Goal: Task Accomplishment & Management: Complete application form

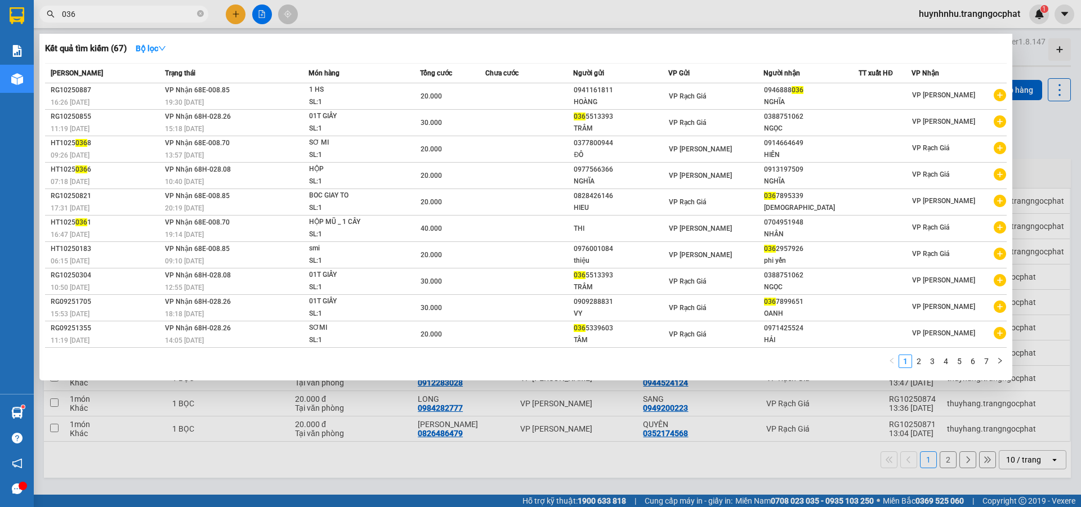
click at [133, 19] on input "036" at bounding box center [128, 14] width 133 height 12
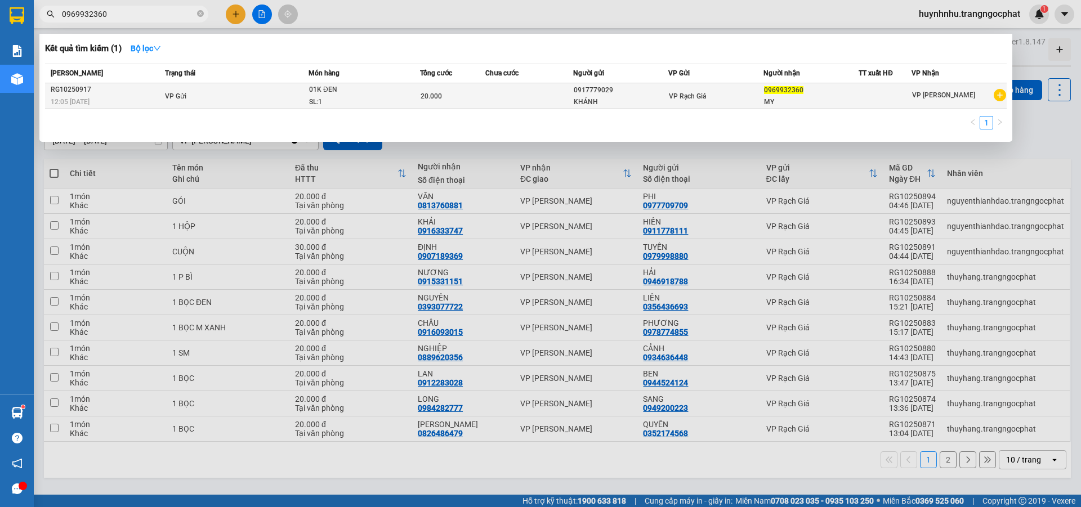
type input "0969932360"
click at [733, 105] on td "VP Rạch Giá" at bounding box center [715, 96] width 95 height 26
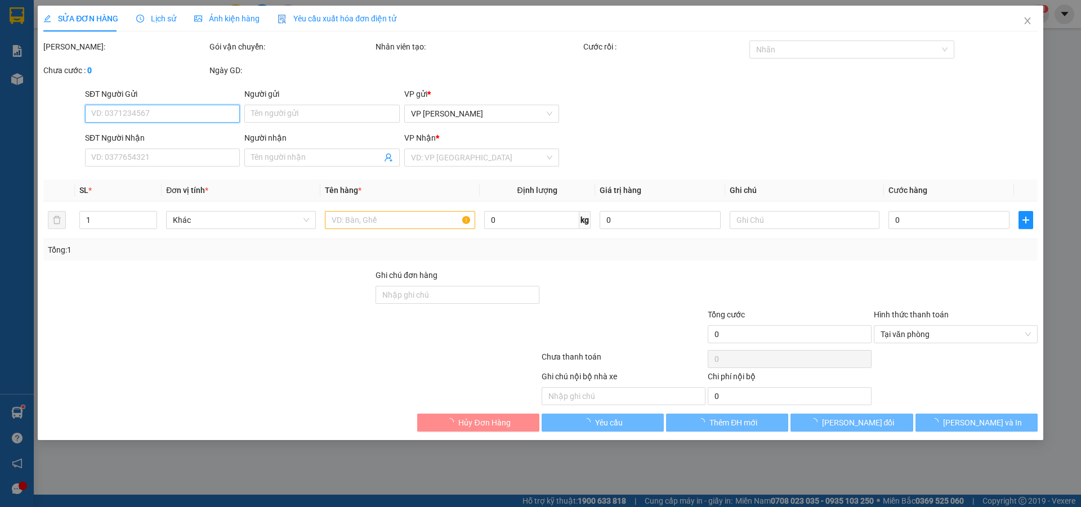
type input "0917779029"
type input "KHÁNH"
type input "0969932360"
type input "MY"
type input "20.000"
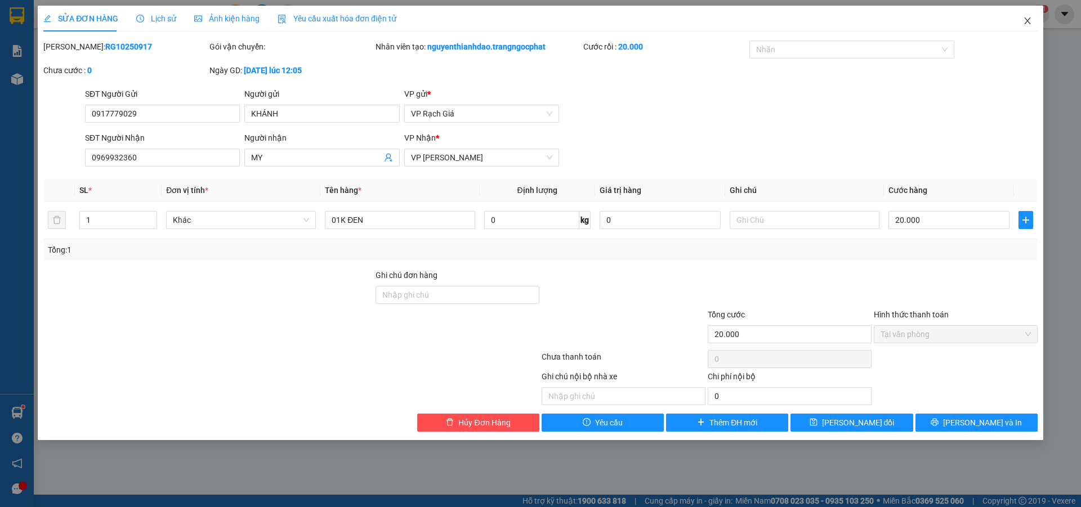
click at [1030, 23] on icon "close" at bounding box center [1027, 20] width 9 height 9
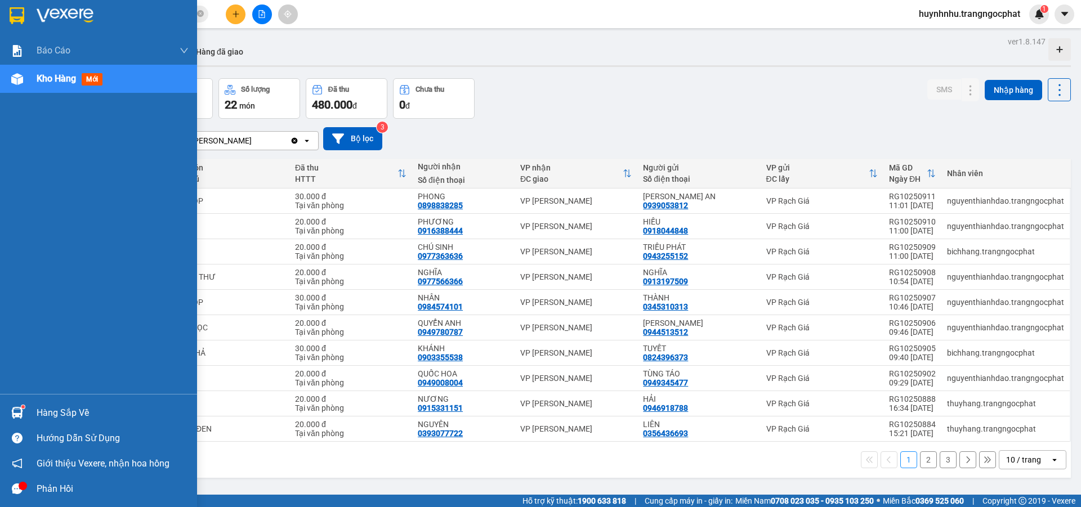
click at [24, 409] on div at bounding box center [17, 413] width 20 height 20
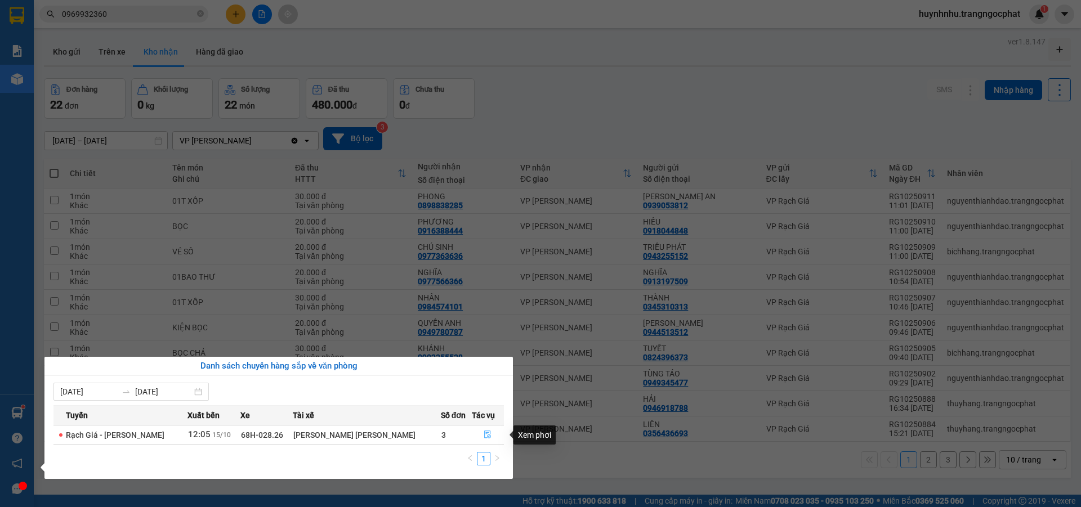
click at [485, 434] on icon "file-done" at bounding box center [487, 435] width 8 height 8
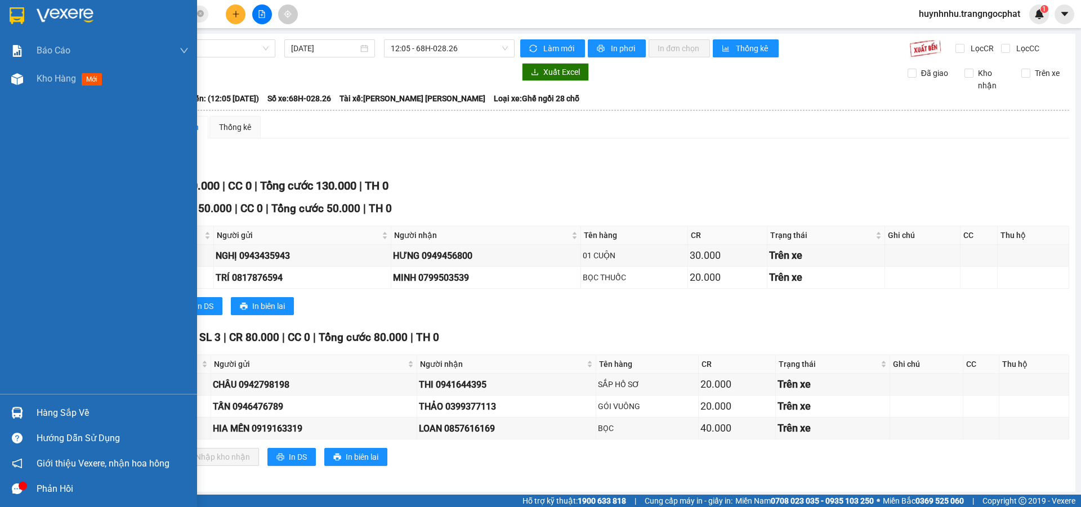
click at [55, 413] on div "Hàng sắp về" at bounding box center [113, 413] width 152 height 17
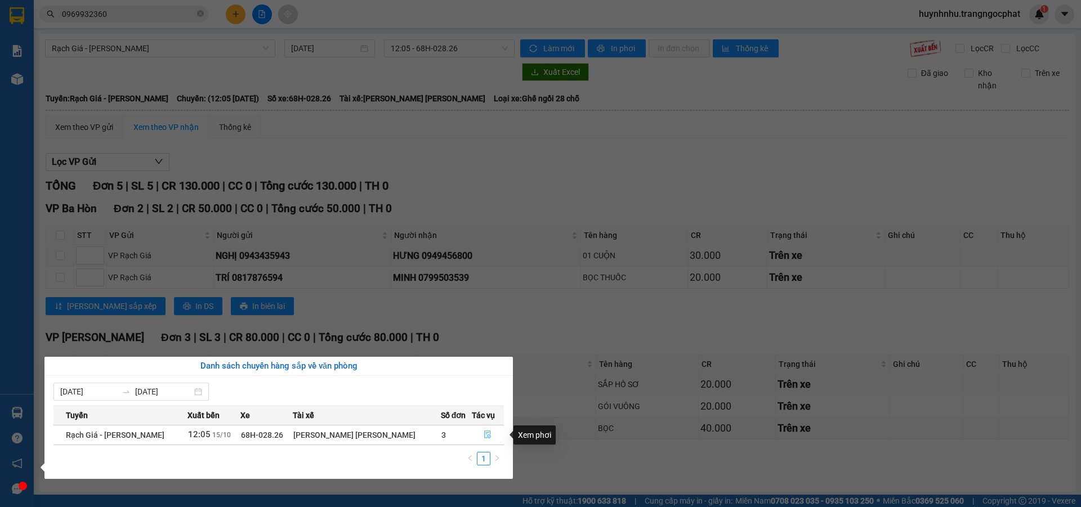
click at [485, 434] on icon "file-done" at bounding box center [488, 435] width 7 height 8
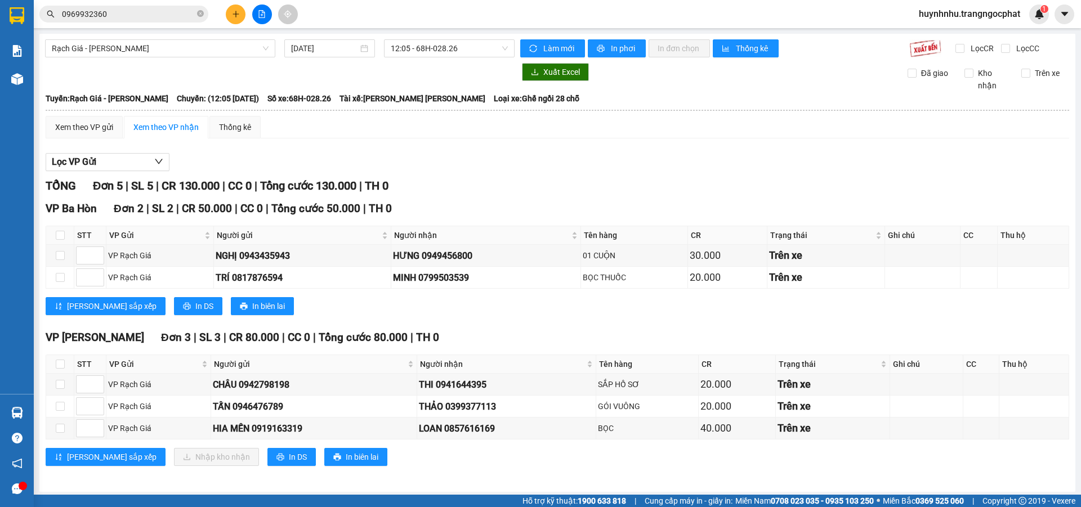
click at [131, 5] on div "Kết quả [PERSON_NAME] ( 1 ) Bộ lọc Mã ĐH Trạng thái Món hàng [PERSON_NAME] [PER…" at bounding box center [109, 15] width 219 height 20
click at [132, 16] on input "0969932360" at bounding box center [128, 14] width 133 height 12
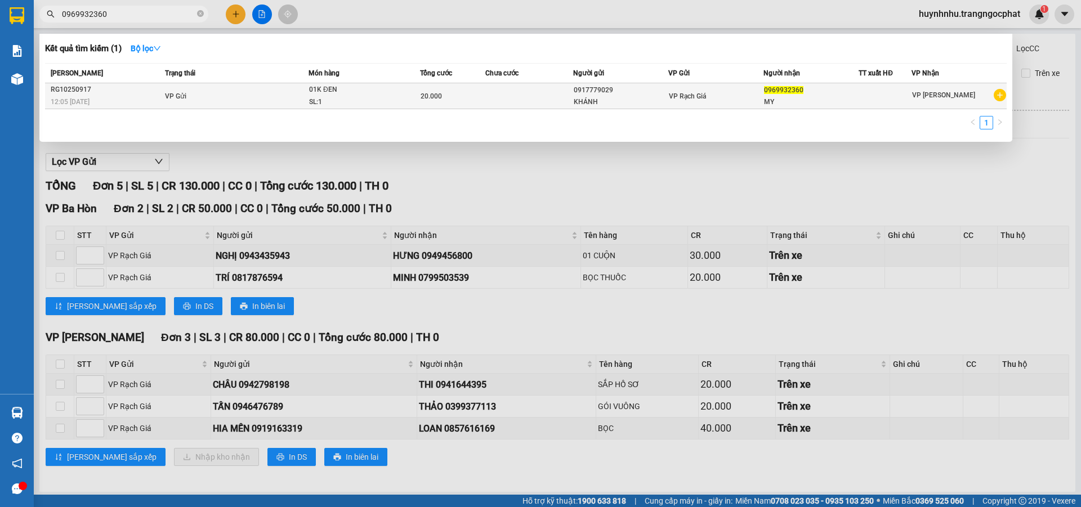
click at [754, 96] on div "VP Rạch Giá" at bounding box center [716, 96] width 94 height 12
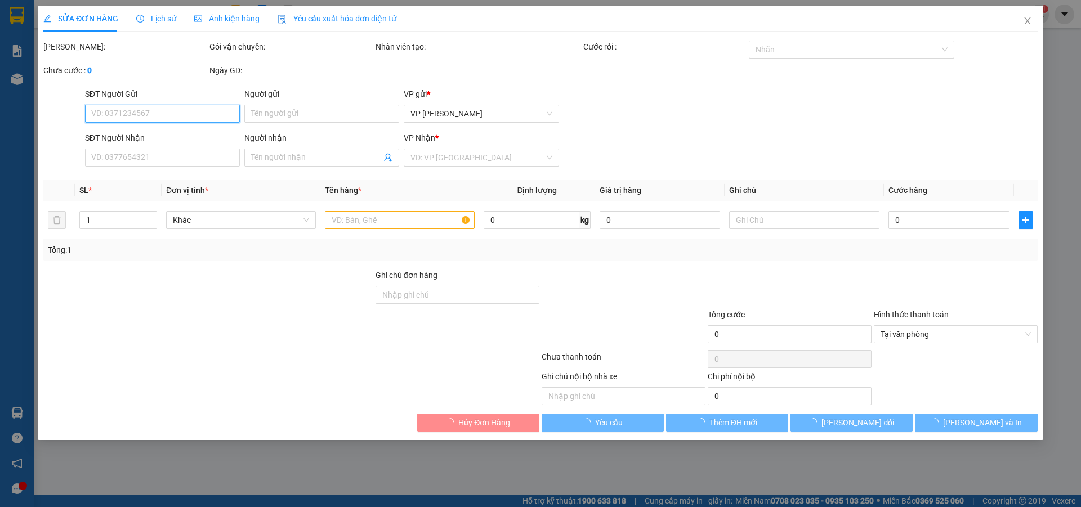
type input "0917779029"
type input "KHÁNH"
type input "0969932360"
type input "MY"
type input "20.000"
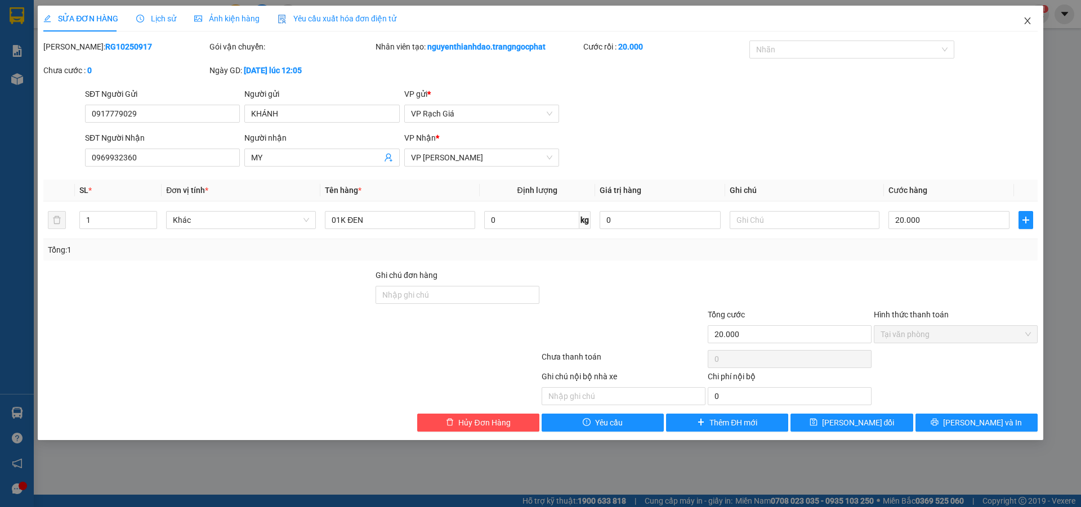
click at [1028, 23] on icon "close" at bounding box center [1027, 20] width 6 height 7
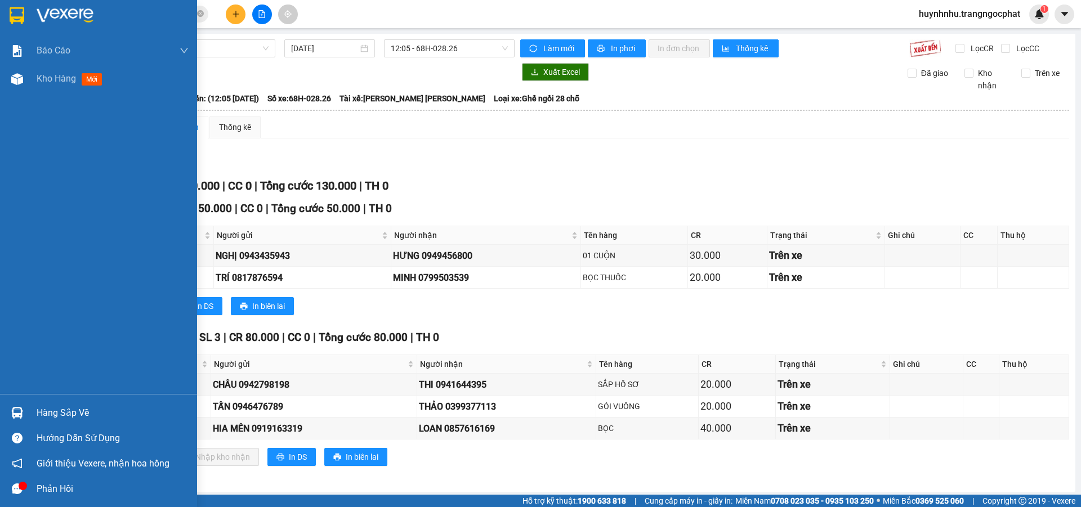
click at [66, 412] on div "Hàng sắp về" at bounding box center [113, 413] width 152 height 17
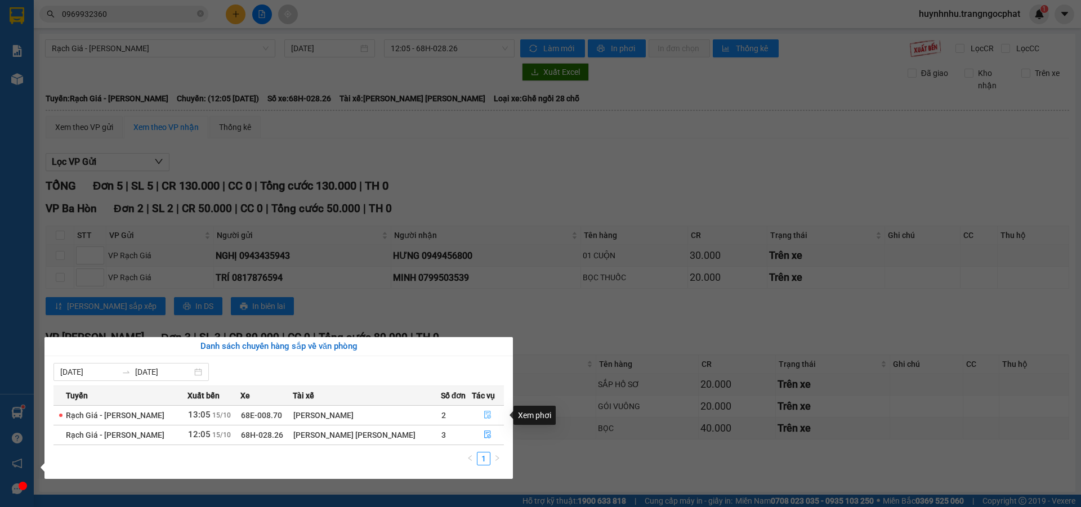
click at [483, 418] on icon "file-done" at bounding box center [487, 415] width 8 height 8
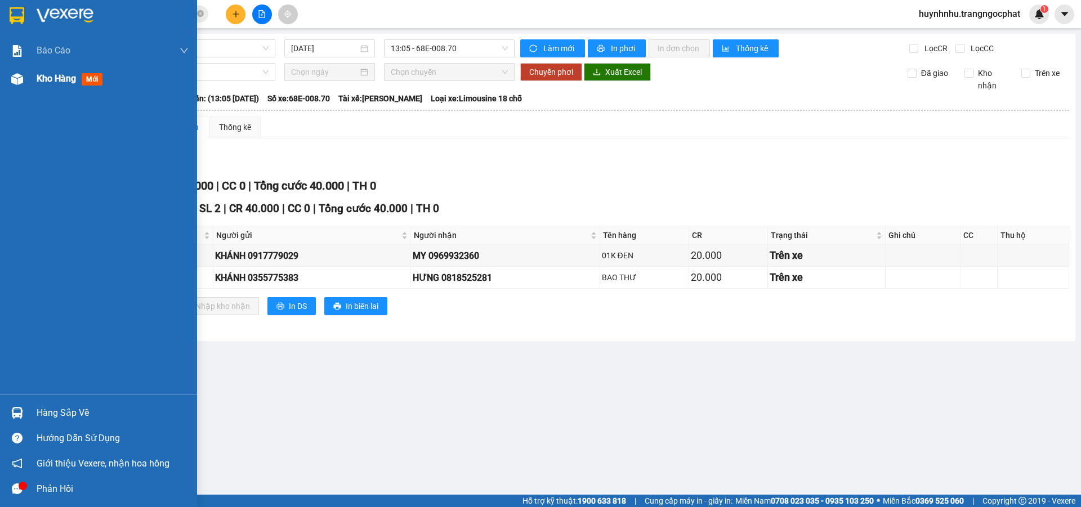
click at [64, 80] on span "Kho hàng" at bounding box center [56, 78] width 39 height 11
